Goal: Transaction & Acquisition: Book appointment/travel/reservation

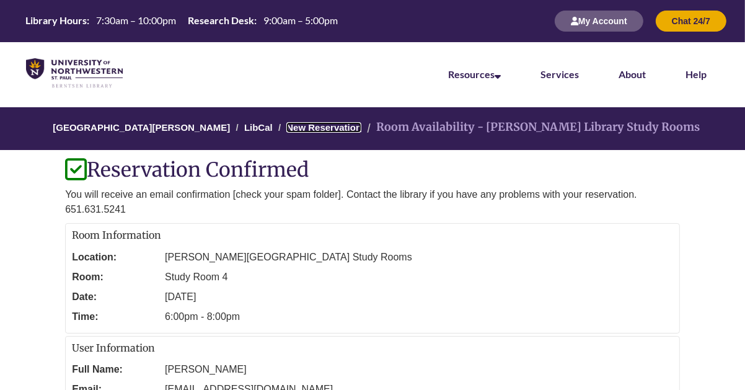
click at [313, 125] on link "New Reservation" at bounding box center [323, 127] width 75 height 11
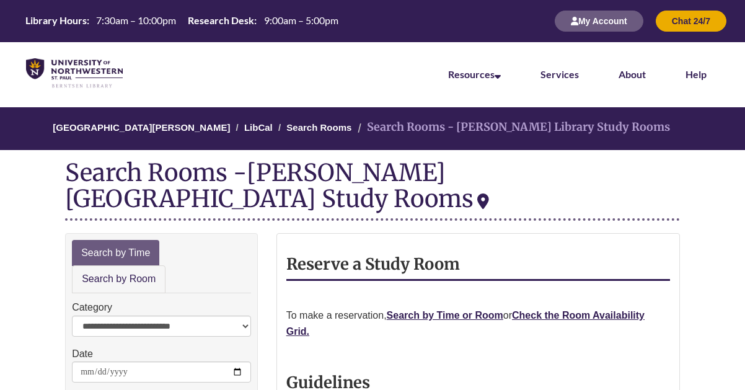
scroll to position [101, 0]
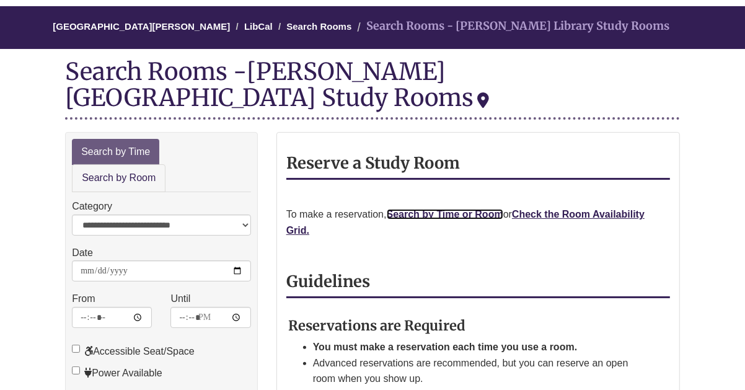
click at [464, 209] on link "Search by Time or Room" at bounding box center [445, 214] width 116 height 11
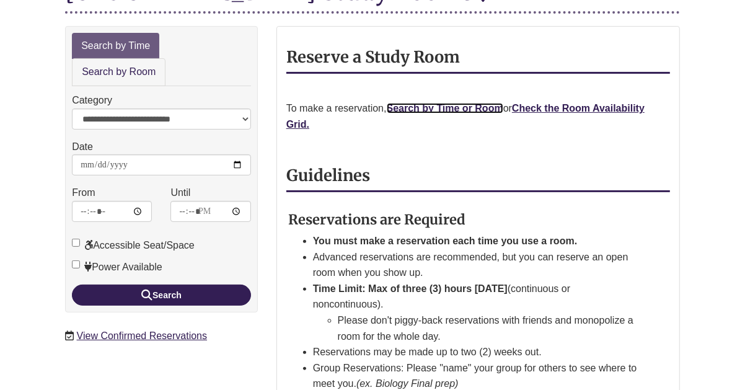
click at [440, 103] on link "Search by Time or Room" at bounding box center [445, 108] width 116 height 11
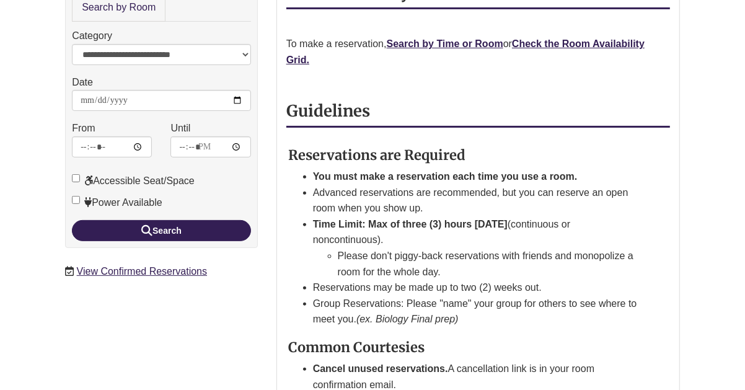
click at [545, 36] on p "To make a reservation, Search by Time or Room or Check the Room Availability Gr…" at bounding box center [477, 52] width 383 height 32
click at [540, 38] on strong "Check the Room Availability Grid." at bounding box center [465, 51] width 358 height 27
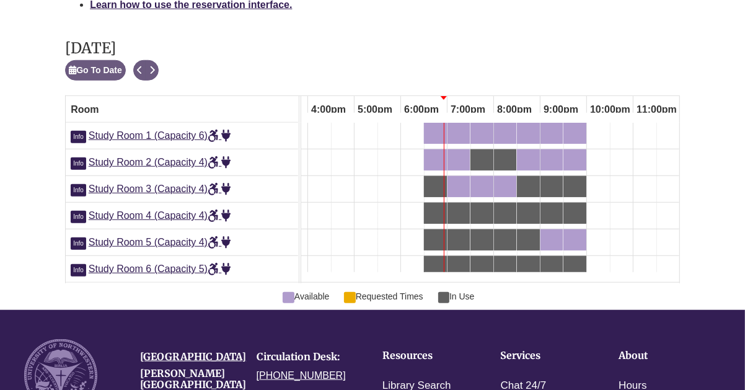
scroll to position [722, 0]
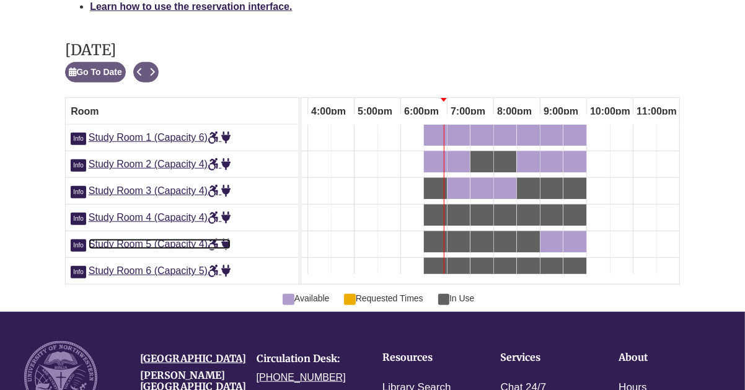
click at [176, 238] on span "Study Room 5 (Capacity 4)" at bounding box center [160, 243] width 142 height 11
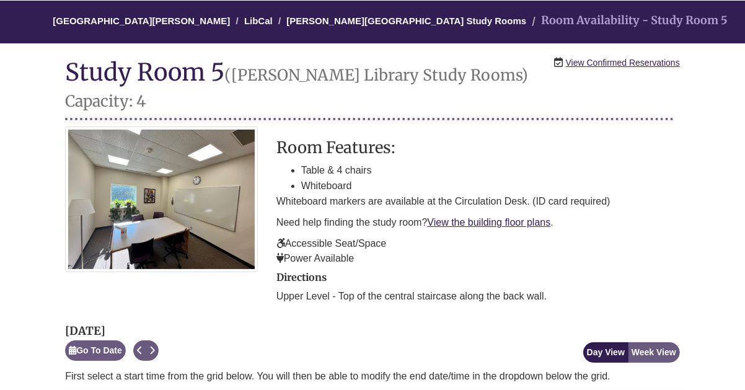
scroll to position [106, 0]
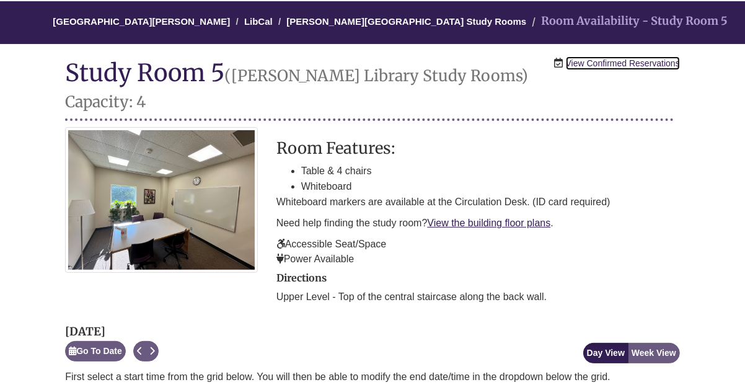
click at [616, 66] on link "View Confirmed Reservations" at bounding box center [623, 63] width 114 height 14
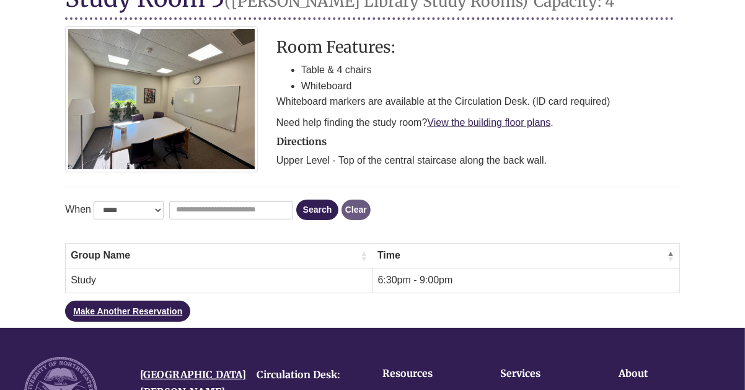
scroll to position [158, 0]
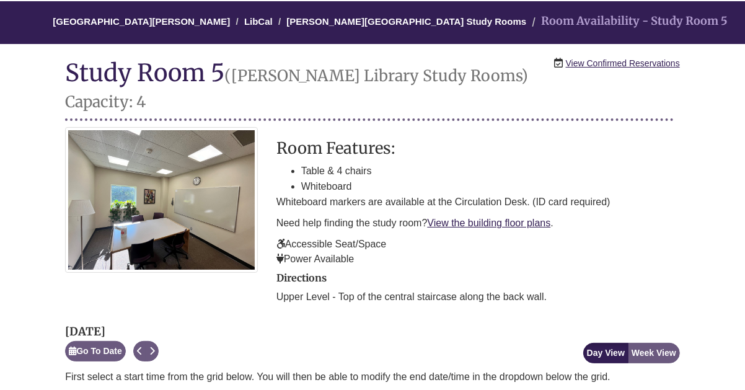
scroll to position [0, 737]
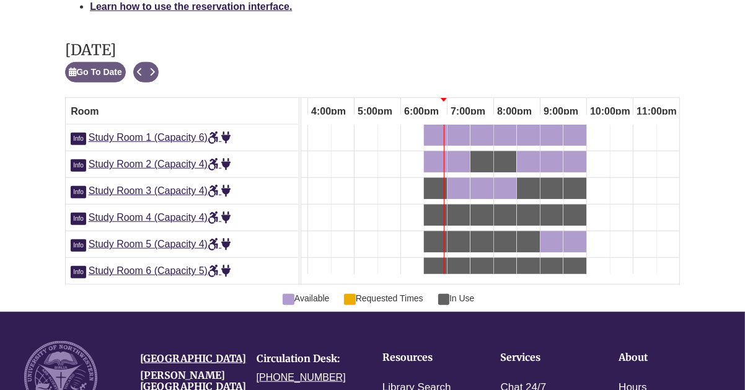
scroll to position [741, 0]
